Goal: Navigation & Orientation: Find specific page/section

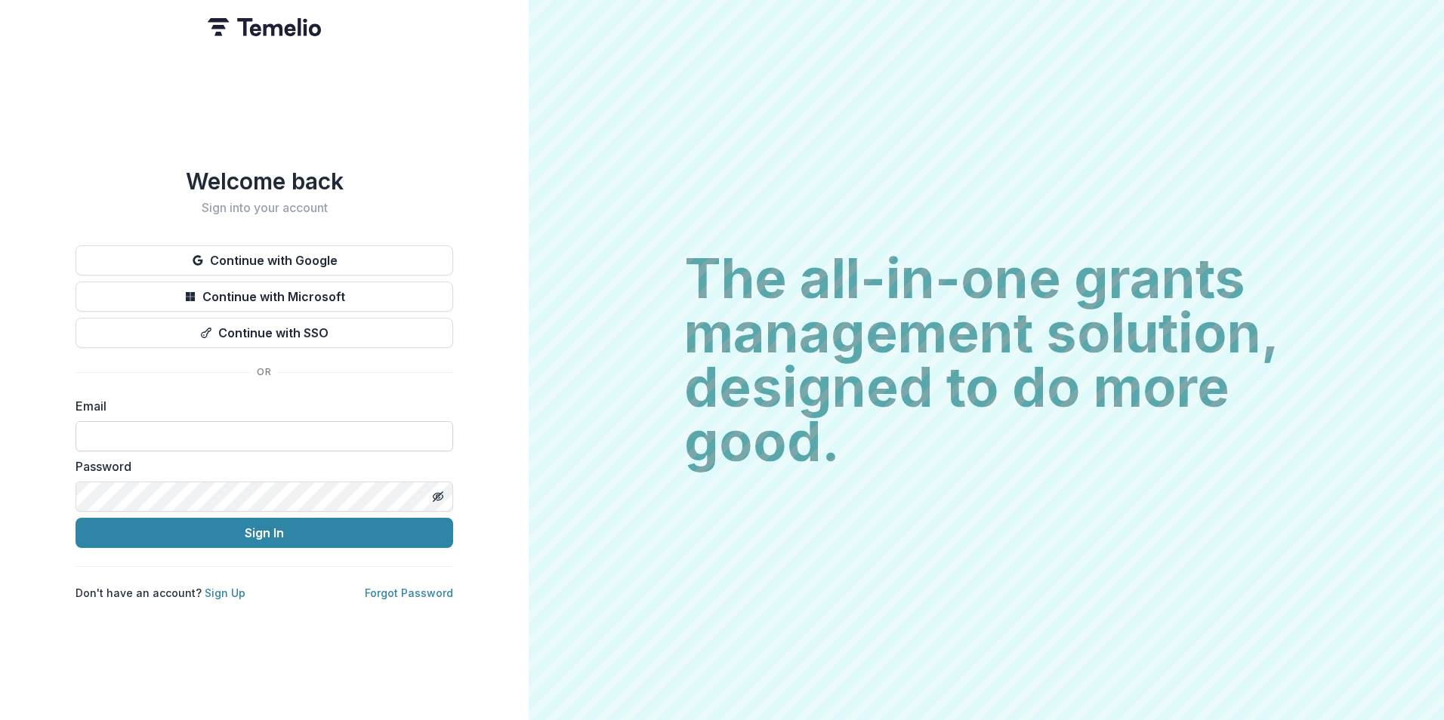
click at [207, 424] on input at bounding box center [265, 436] width 378 height 30
type input "**********"
click at [76, 518] on button "Sign In" at bounding box center [265, 533] width 378 height 30
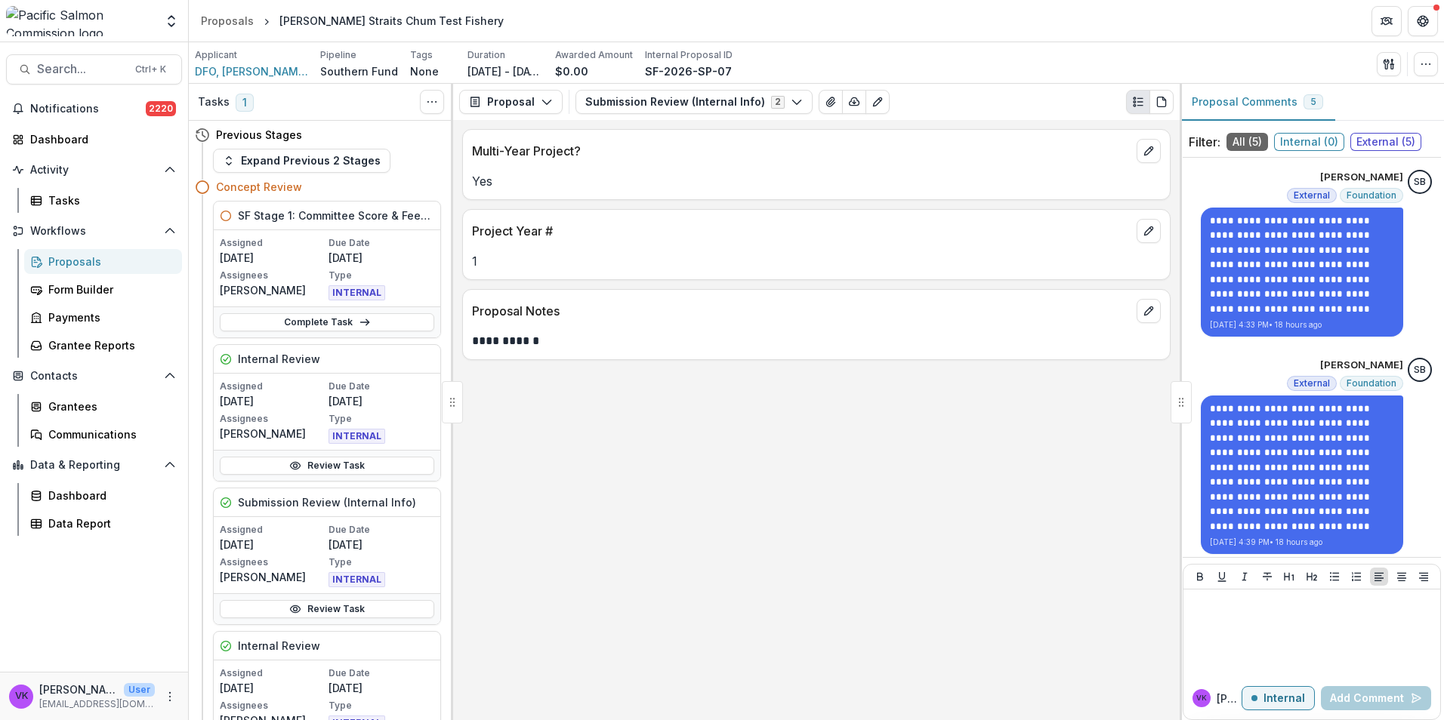
click at [92, 259] on div "Proposals" at bounding box center [109, 262] width 122 height 16
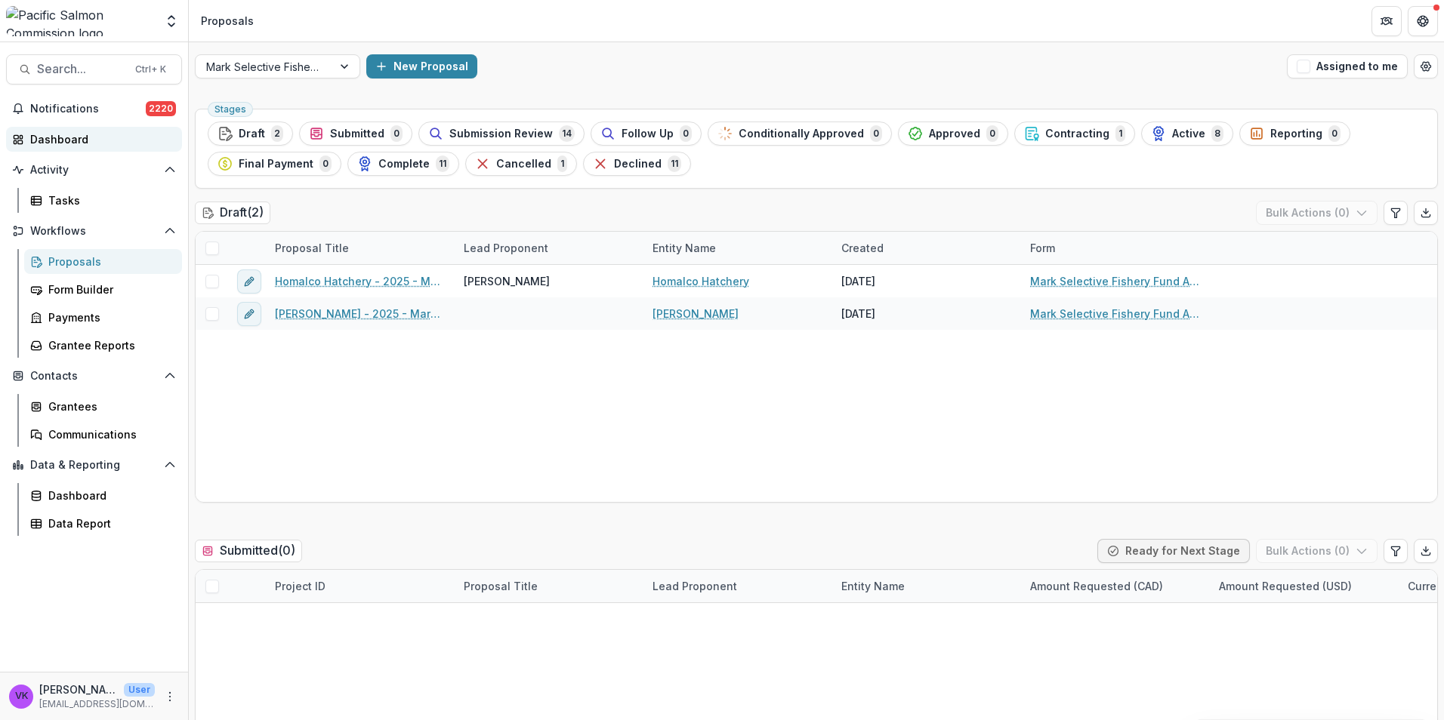
click at [68, 137] on div "Dashboard" at bounding box center [100, 139] width 140 height 16
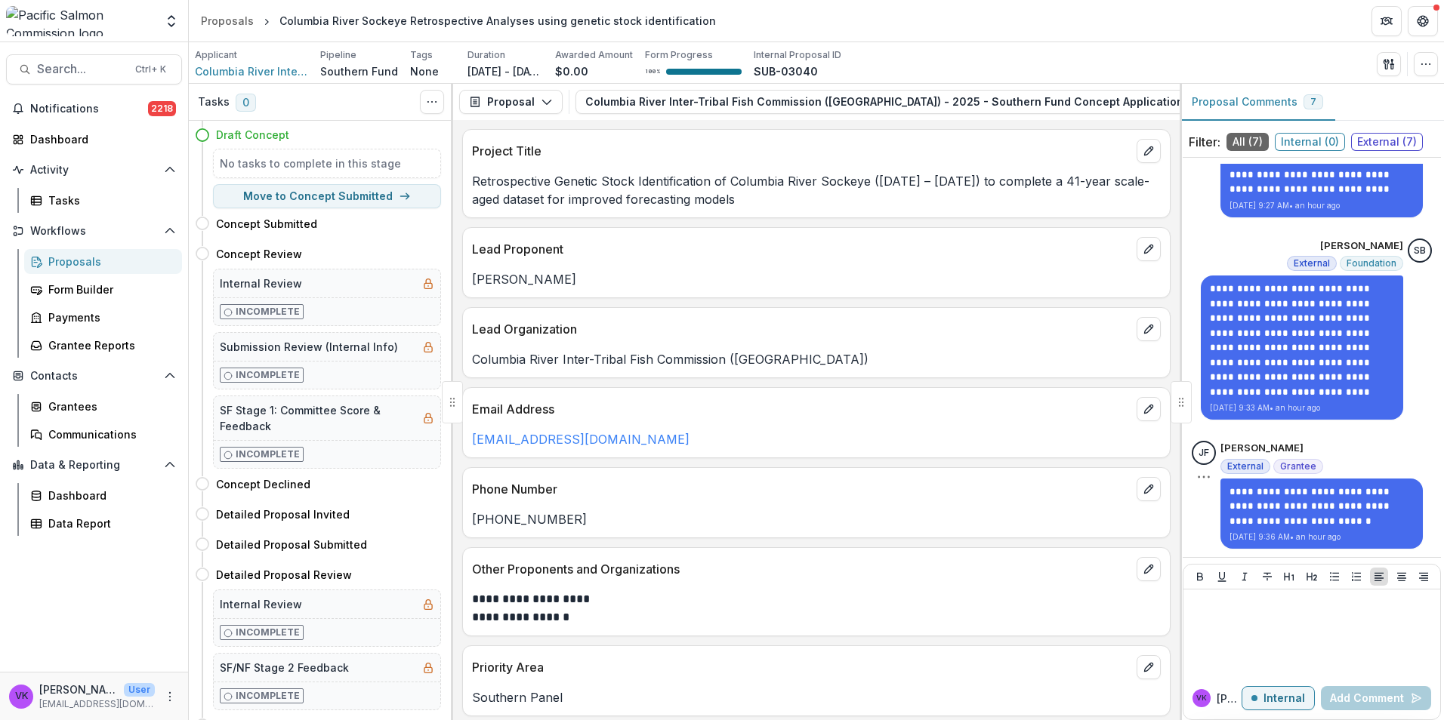
scroll to position [43, 0]
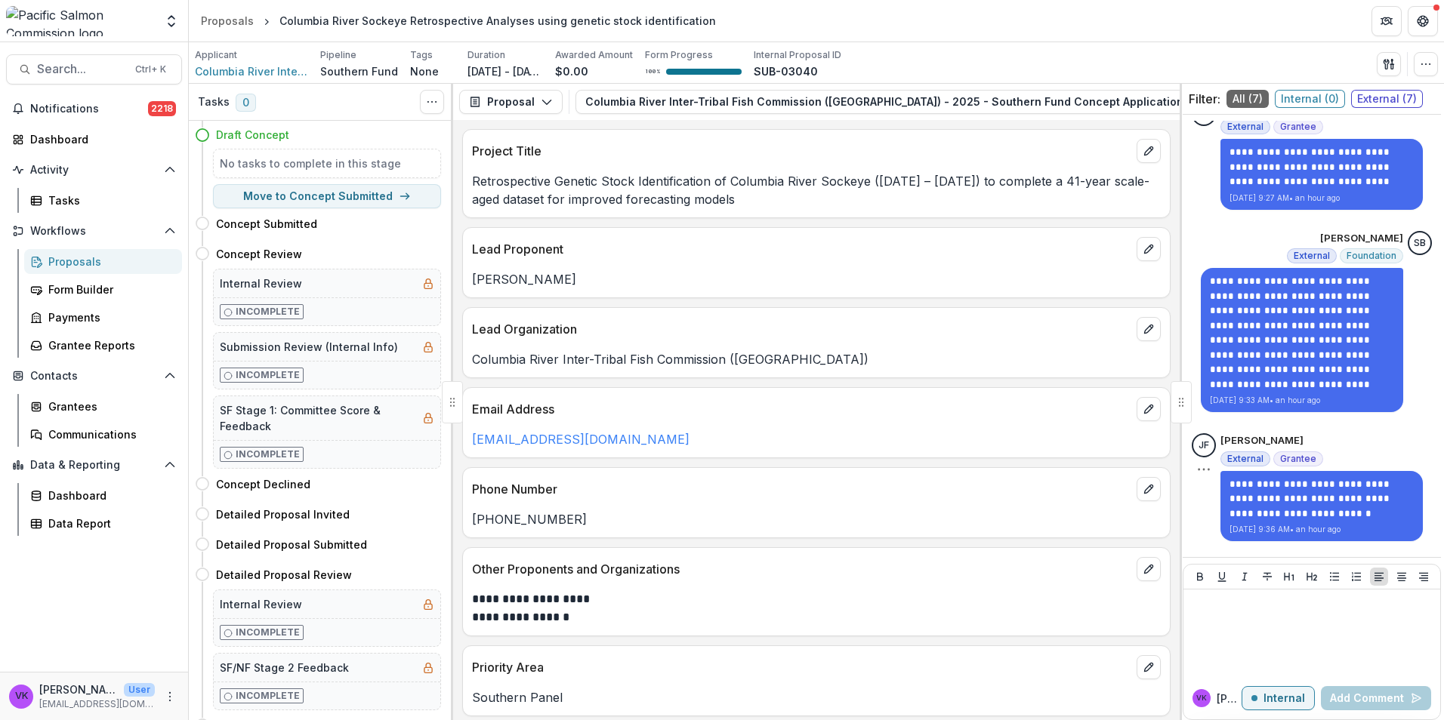
scroll to position [621, 0]
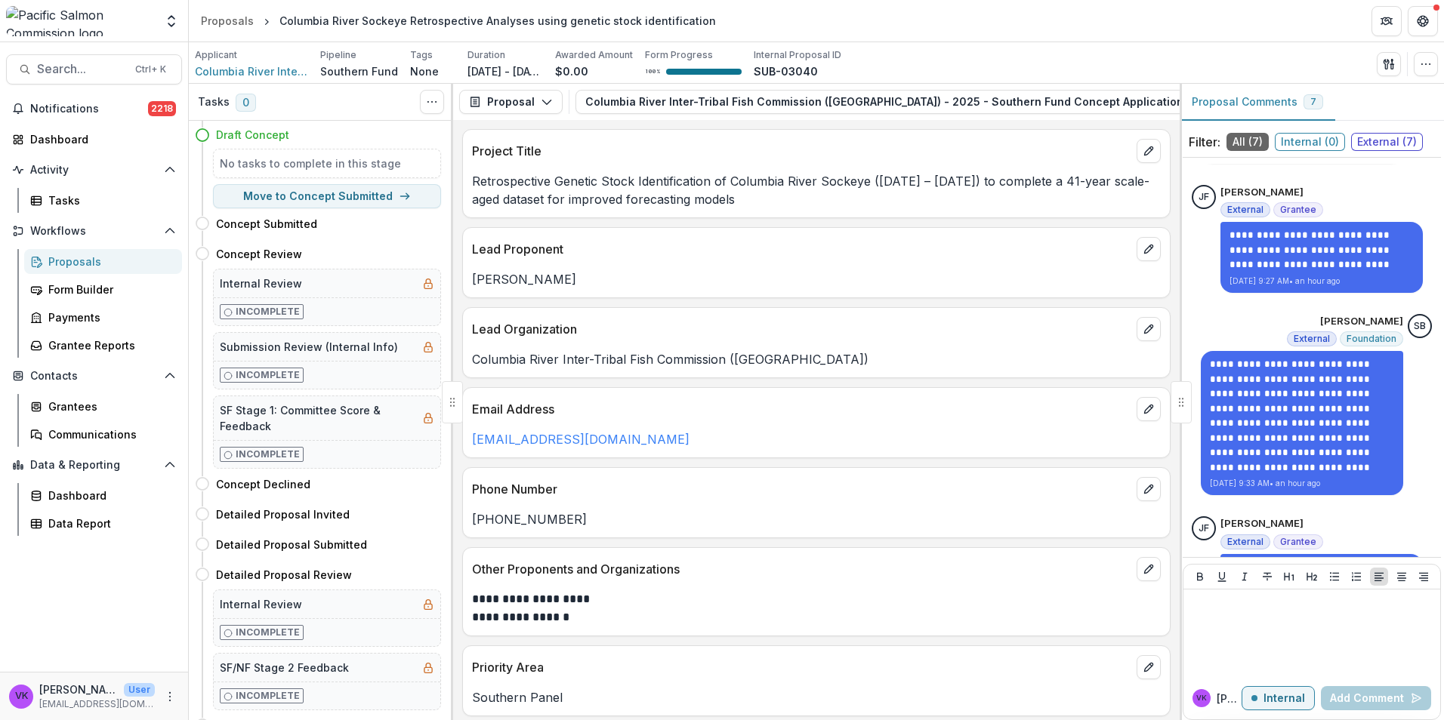
scroll to position [395, 0]
